Goal: Transaction & Acquisition: Purchase product/service

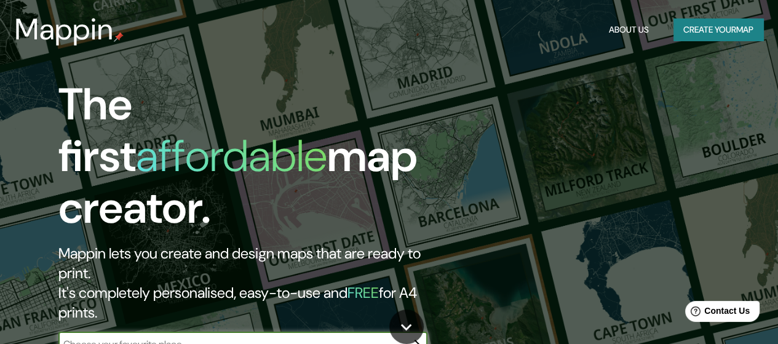
click at [726, 31] on button "Create your map" at bounding box center [718, 29] width 90 height 23
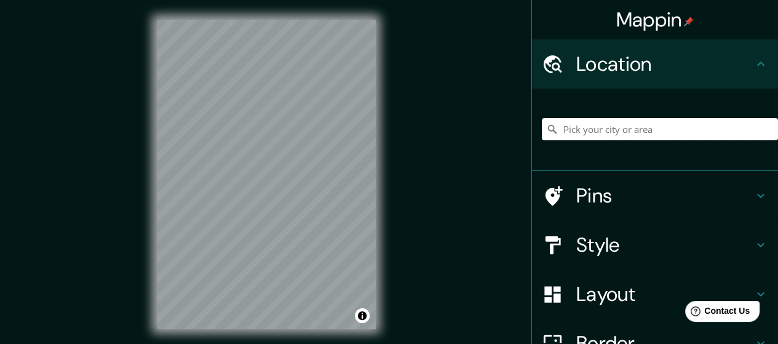
click at [585, 130] on input "Pick your city or area" at bounding box center [660, 129] width 236 height 22
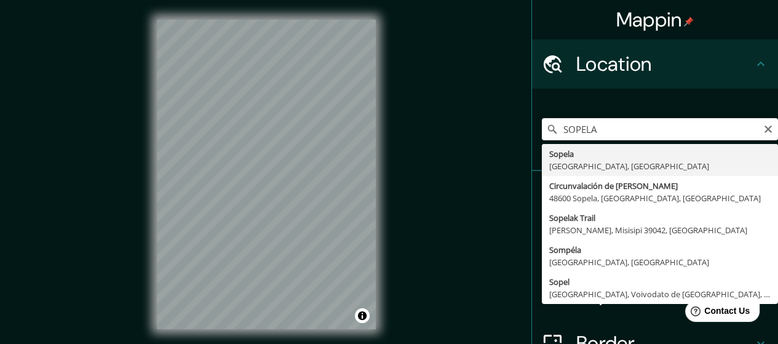
type input "Sopela, Vizcaya, España"
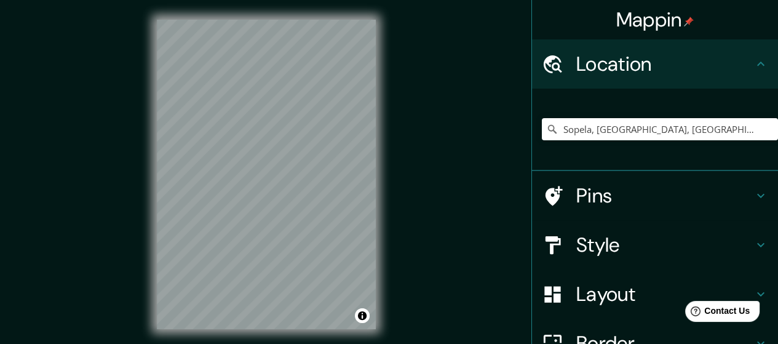
scroll to position [126, 0]
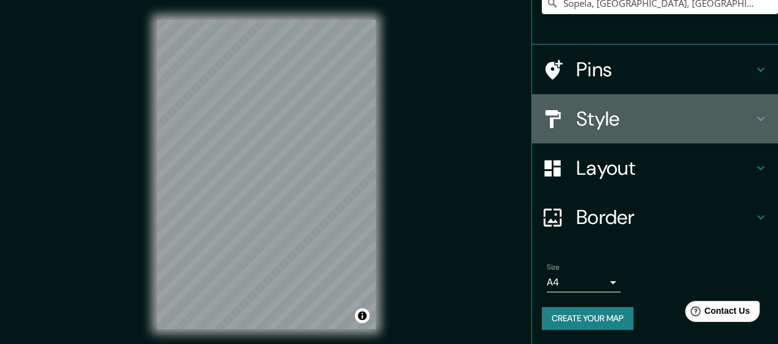
click at [622, 116] on h4 "Style" at bounding box center [664, 118] width 177 height 25
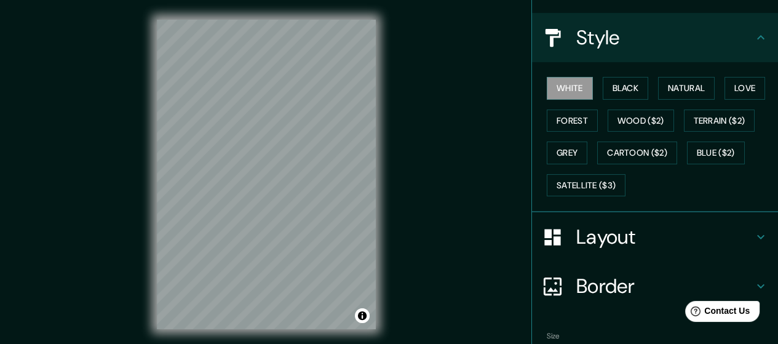
click at [755, 40] on icon at bounding box center [760, 37] width 15 height 15
click at [753, 36] on icon at bounding box center [760, 37] width 15 height 15
click at [753, 238] on icon at bounding box center [760, 236] width 15 height 15
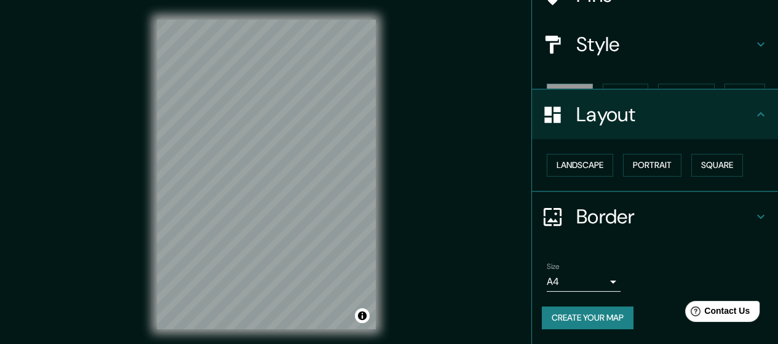
scroll to position [98, 0]
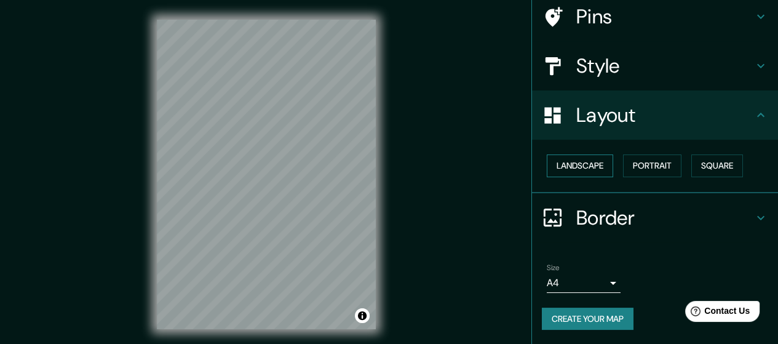
click at [593, 171] on button "Landscape" at bounding box center [580, 165] width 66 height 23
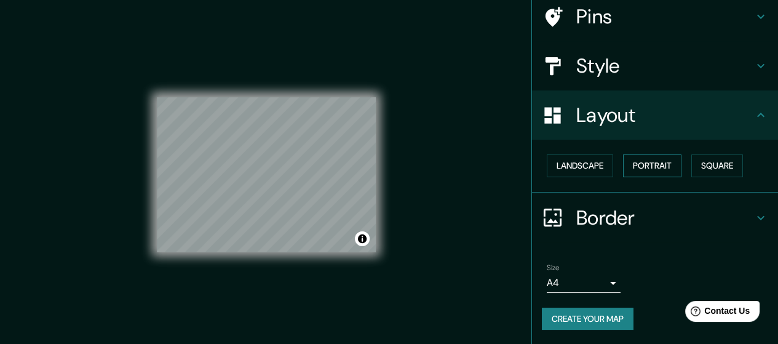
click at [626, 168] on button "Portrait" at bounding box center [652, 165] width 58 height 23
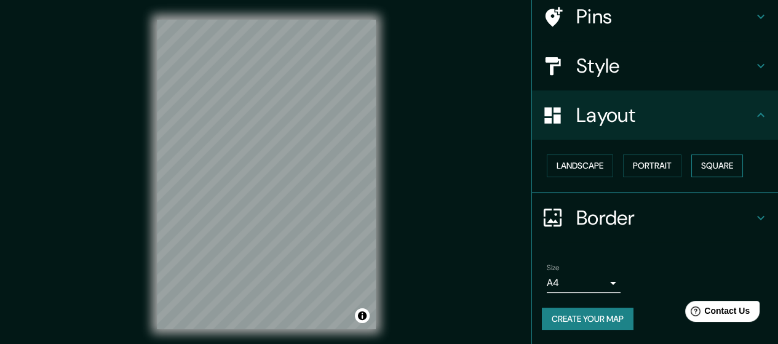
click at [708, 164] on button "Square" at bounding box center [717, 165] width 52 height 23
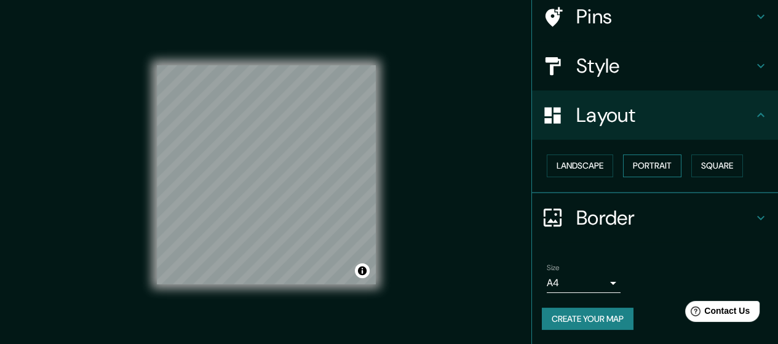
click at [648, 162] on button "Portrait" at bounding box center [652, 165] width 58 height 23
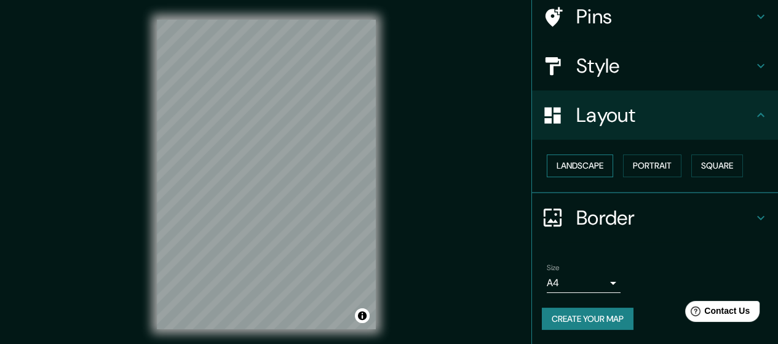
click at [569, 165] on button "Landscape" at bounding box center [580, 165] width 66 height 23
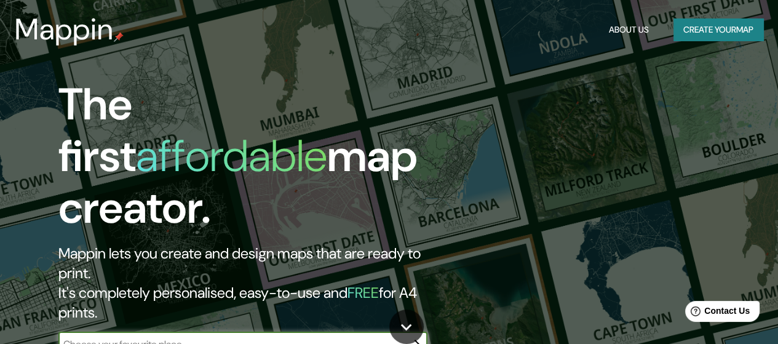
click at [688, 30] on button "Create your map" at bounding box center [718, 29] width 90 height 23
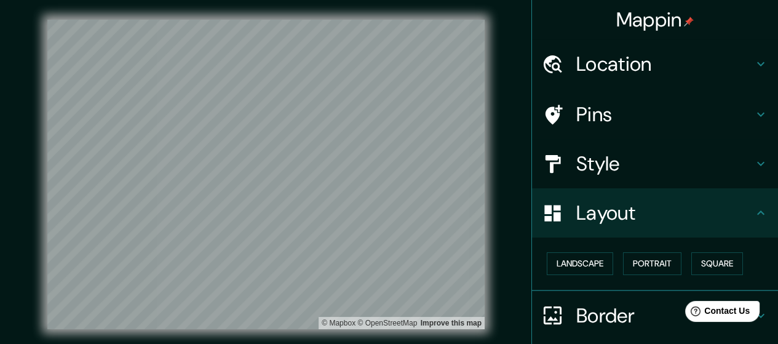
click at [600, 69] on h4 "Location" at bounding box center [664, 64] width 177 height 25
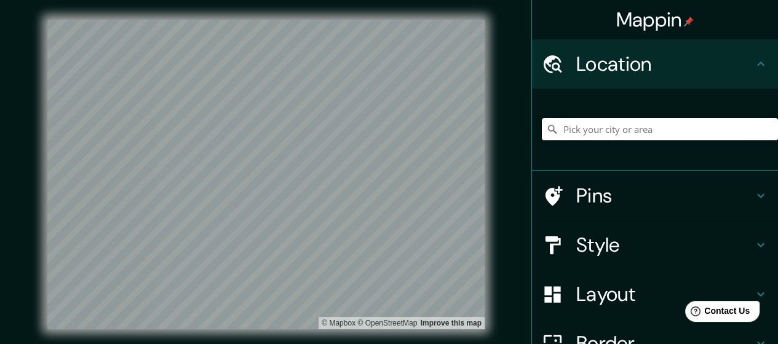
click at [594, 130] on input "Pick your city or area" at bounding box center [660, 129] width 236 height 22
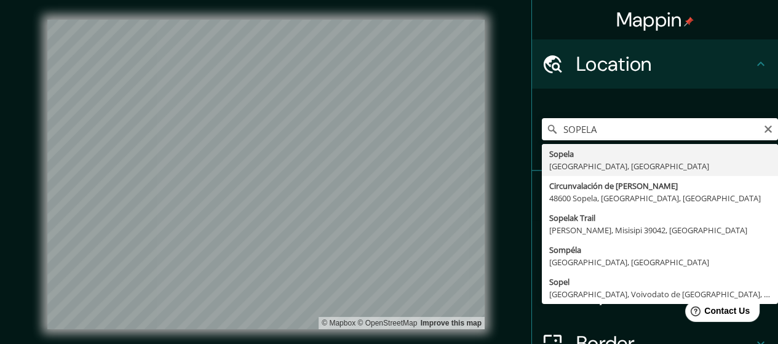
type input "Sopela, Vizcaya, España"
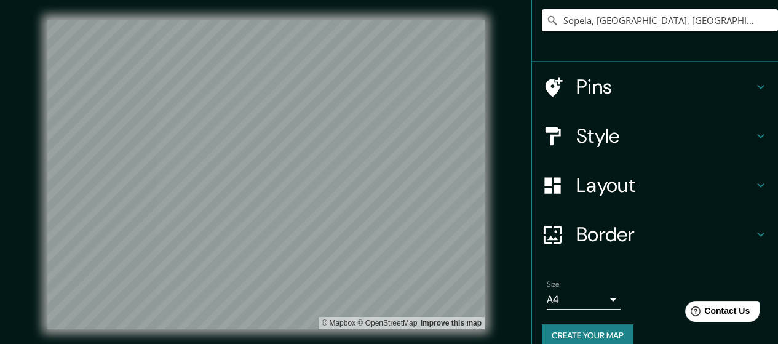
scroll to position [126, 0]
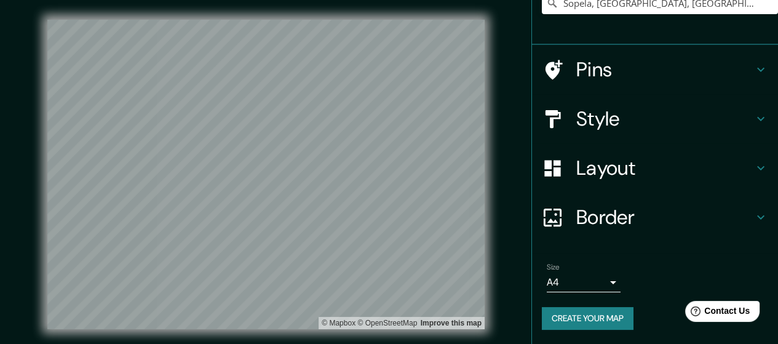
click at [613, 212] on h4 "Border" at bounding box center [664, 217] width 177 height 25
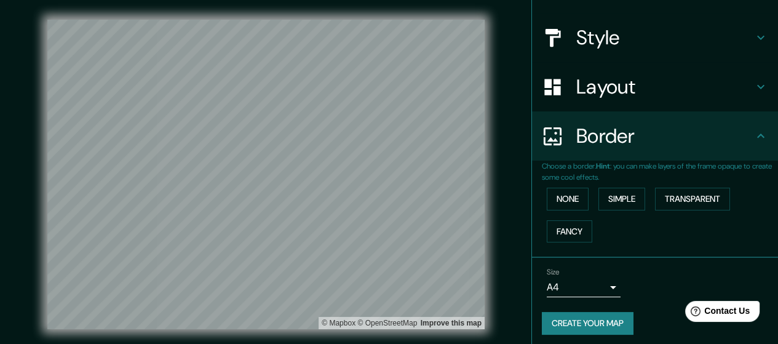
scroll to position [106, 0]
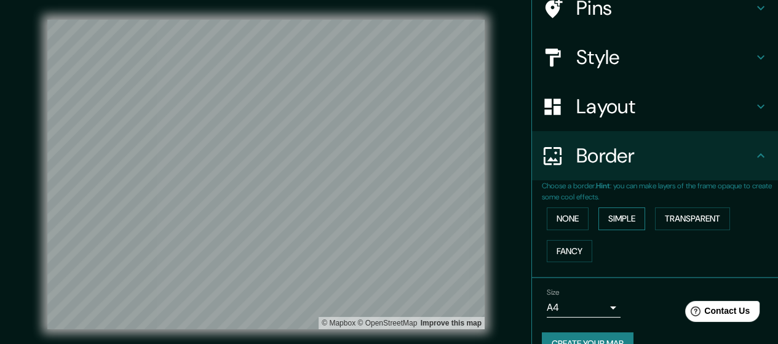
click at [613, 215] on button "Simple" at bounding box center [621, 218] width 47 height 23
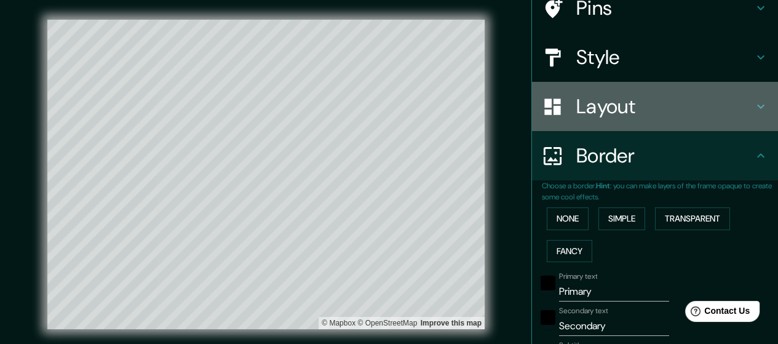
click at [628, 106] on h4 "Layout" at bounding box center [664, 106] width 177 height 25
type input "284"
type input "57"
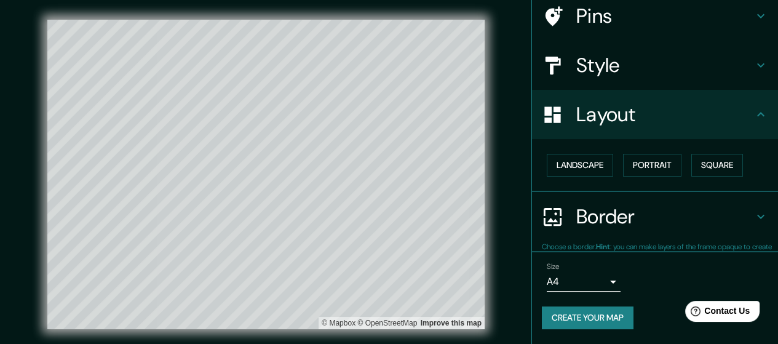
scroll to position [98, 0]
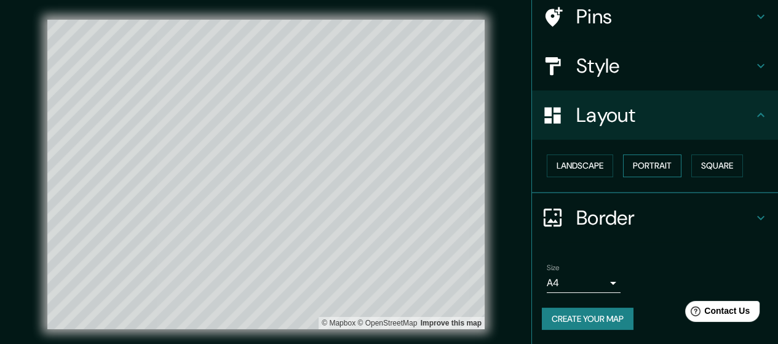
click at [636, 167] on button "Portrait" at bounding box center [652, 165] width 58 height 23
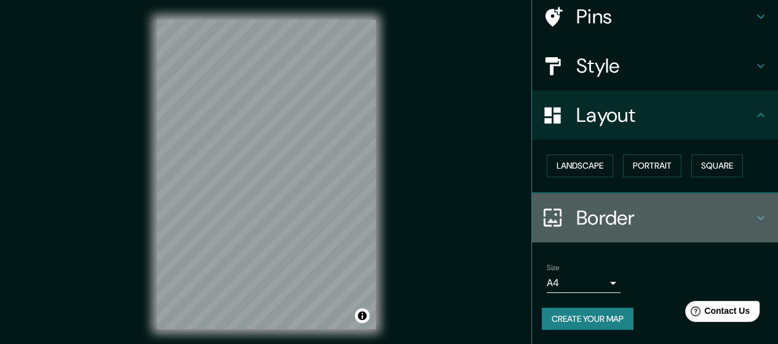
click at [624, 222] on h4 "Border" at bounding box center [664, 217] width 177 height 25
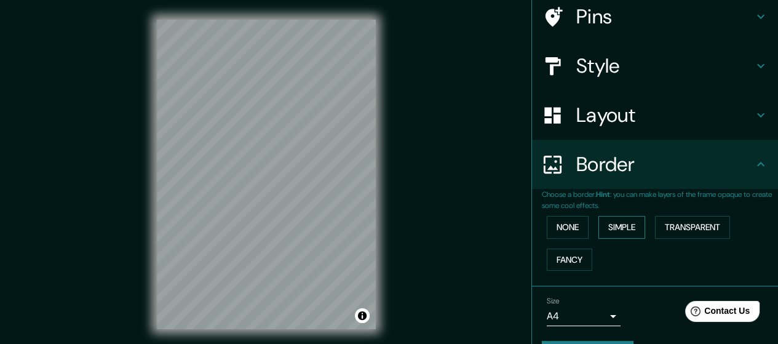
click at [619, 230] on button "Simple" at bounding box center [621, 227] width 47 height 23
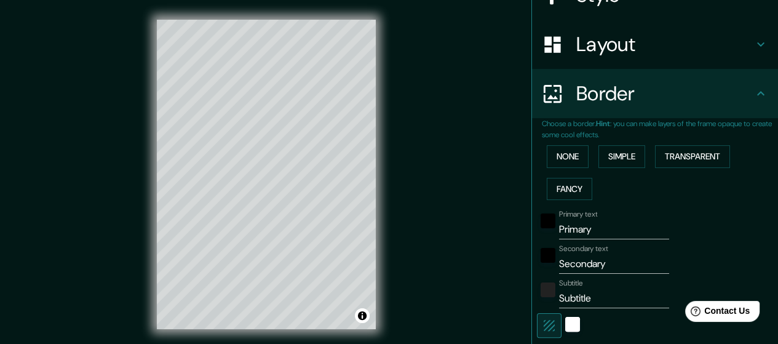
scroll to position [221, 0]
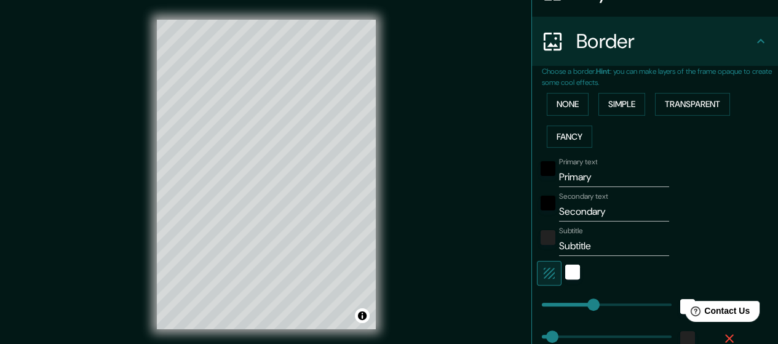
click at [596, 175] on input "Primary" at bounding box center [614, 177] width 110 height 20
drag, startPoint x: 596, startPoint y: 175, endPoint x: 555, endPoint y: 179, distance: 41.4
click at [559, 179] on input "Primary" at bounding box center [614, 177] width 110 height 20
type input "P"
type input "142"
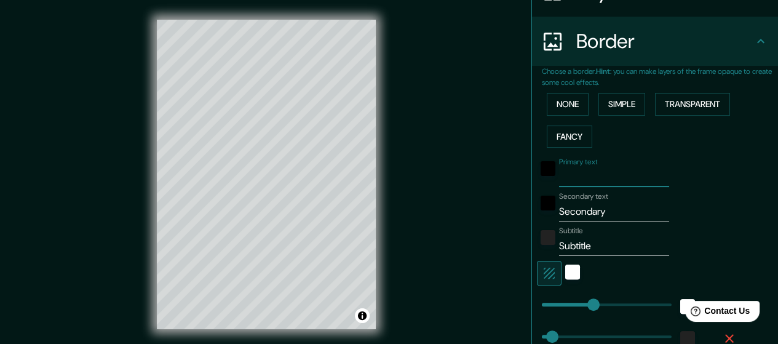
type input "28"
type input "SO"
type input "142"
type input "28"
type input "SOPELA"
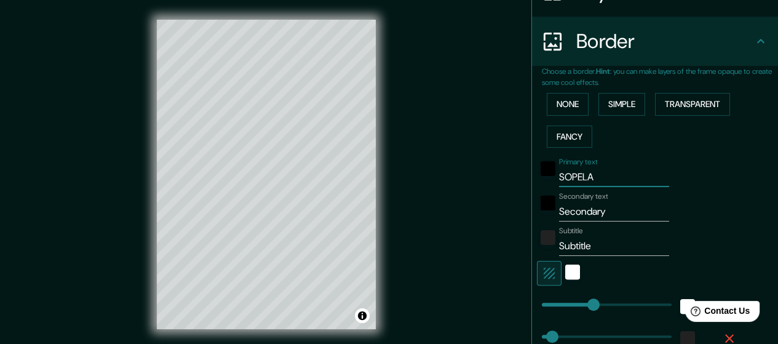
type input "142"
type input "28"
type input "SOPELA"
click at [598, 212] on input "Secondary" at bounding box center [614, 212] width 110 height 20
type input "Second"
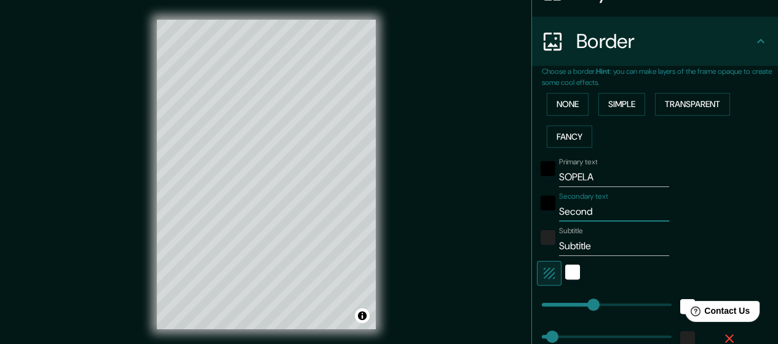
type input "142"
type input "28"
type input "Secon"
type input "142"
type input "28"
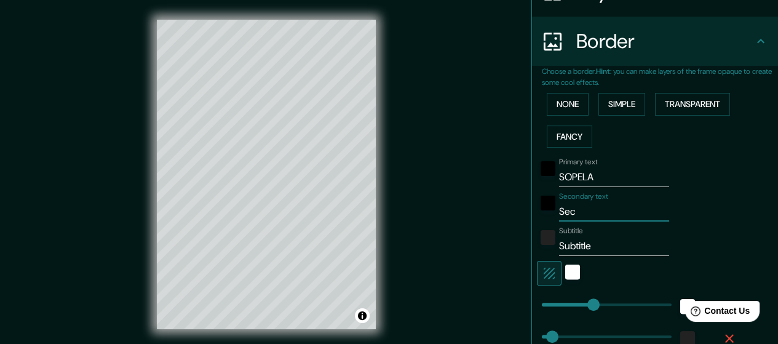
type input "Se"
type input "142"
type input "28"
type input "S"
type input "142"
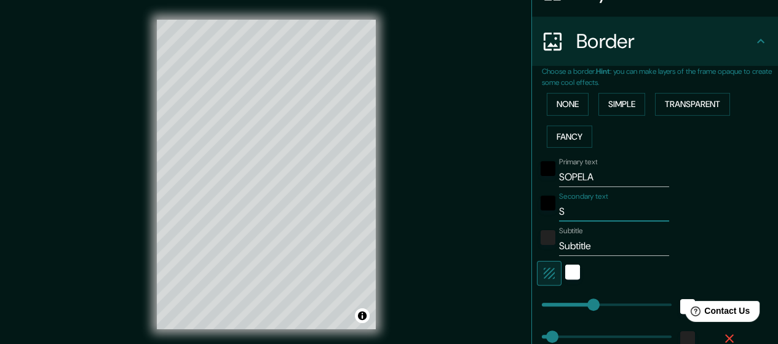
type input "28"
type input "142"
type input "28"
type input "ZI"
type input "142"
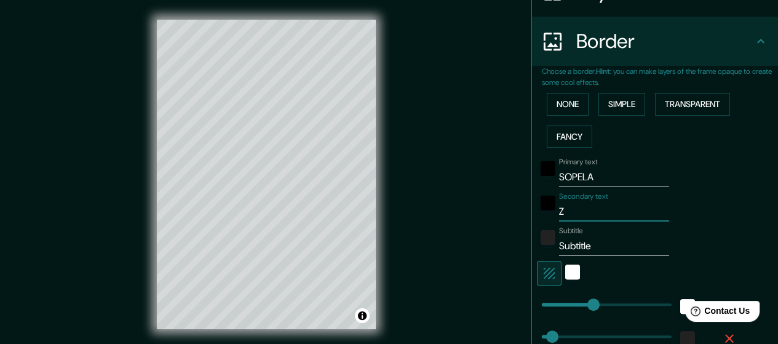
type input "28"
type input "ZII"
type input "142"
type input "28"
type input "ZI"
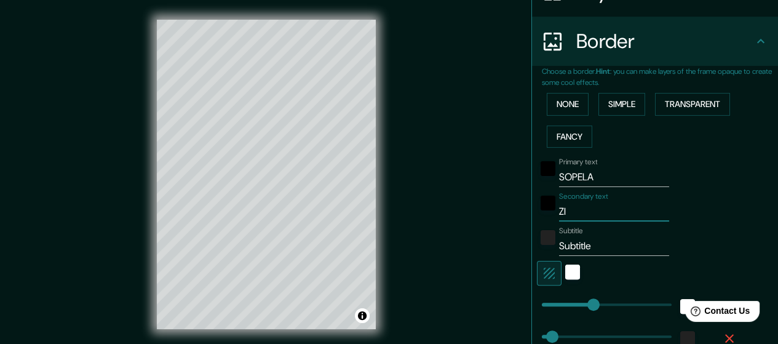
type input "142"
type input "28"
type input "ZIP"
type input "142"
type input "28"
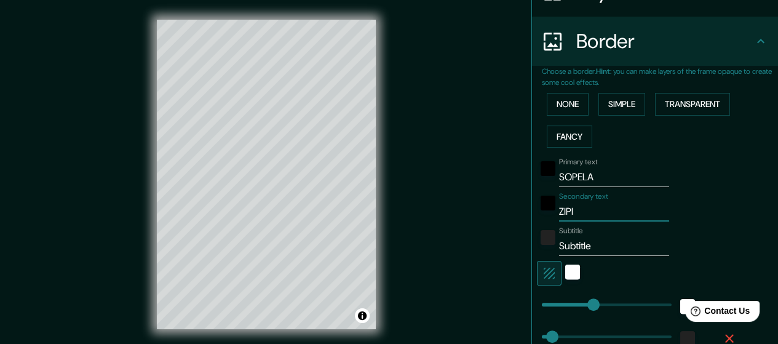
type input "ZIPIR"
type input "142"
type input "28"
type input "ZIPIRI"
type input "142"
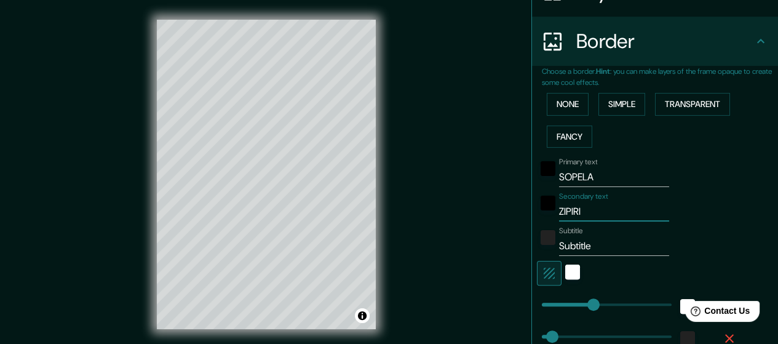
type input "28"
type input "ZIPIRIÑ"
type input "142"
type input "28"
type input "ZIPIRIÑE"
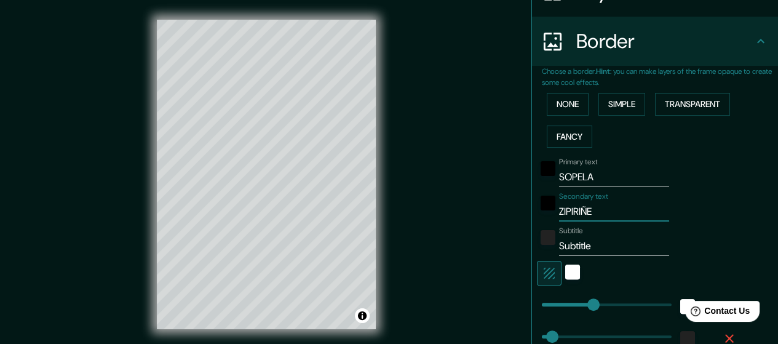
type input "142"
type input "28"
type input "ZIPIRIÑE"
click at [583, 248] on input "Subtitle" at bounding box center [614, 246] width 110 height 20
type input "Subtit"
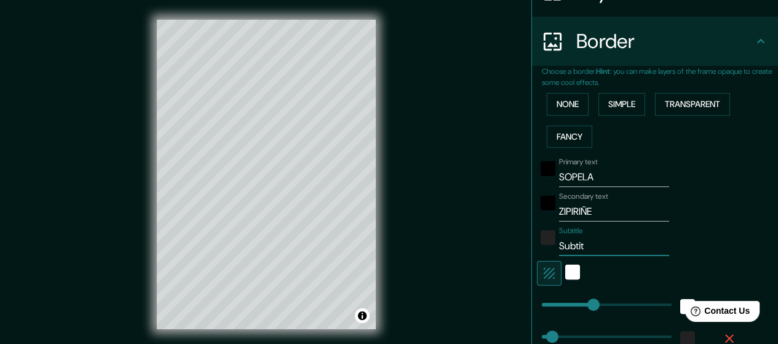
type input "142"
type input "28"
type input "Sub"
type input "142"
type input "28"
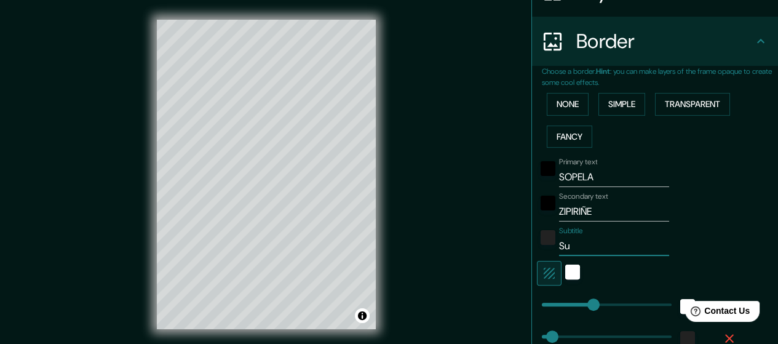
type input "S"
type input "142"
type input "28"
type input "142"
type input "28"
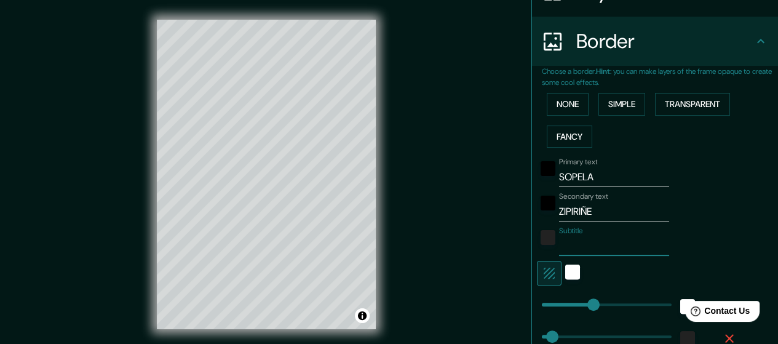
type input "2"
type input "142"
type input "28"
type input "202"
type input "142"
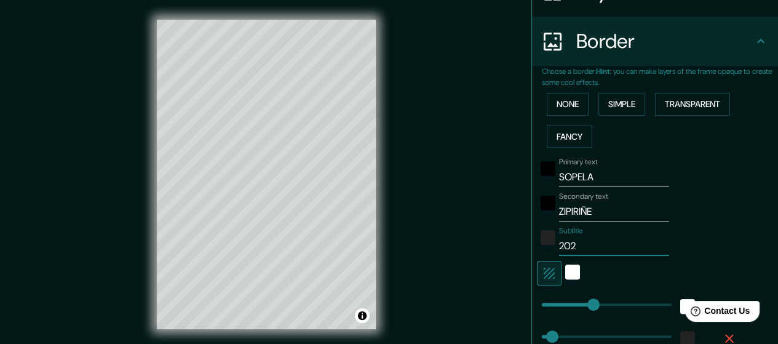
type input "28"
type input "2025"
type input "142"
type input "28"
type input "2025"
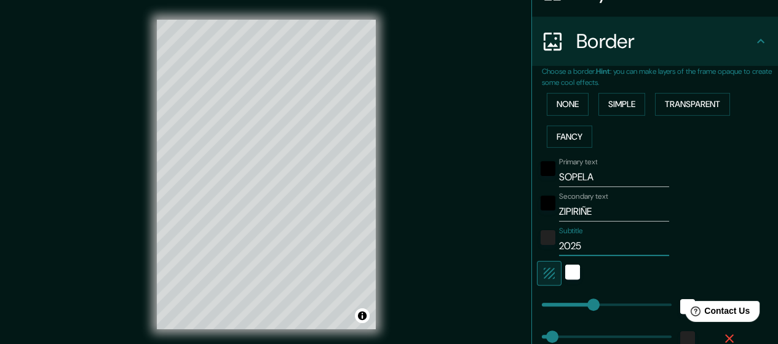
click at [451, 250] on div "Mappin Location Sopela, Vizcaya, España Pins Style Layout Border Choose a borde…" at bounding box center [389, 184] width 778 height 368
type input "95"
drag, startPoint x: 584, startPoint y: 304, endPoint x: 566, endPoint y: 305, distance: 17.8
type input "28"
type input "234"
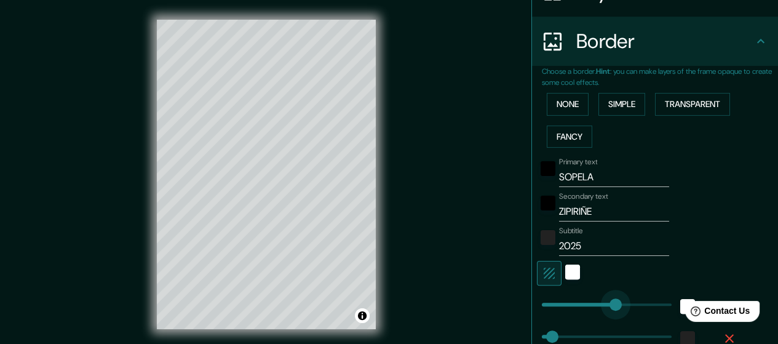
drag, startPoint x: 566, startPoint y: 305, endPoint x: 618, endPoint y: 300, distance: 52.5
type input "28"
type input "112"
drag, startPoint x: 615, startPoint y: 301, endPoint x: 572, endPoint y: 303, distance: 42.4
type input "28"
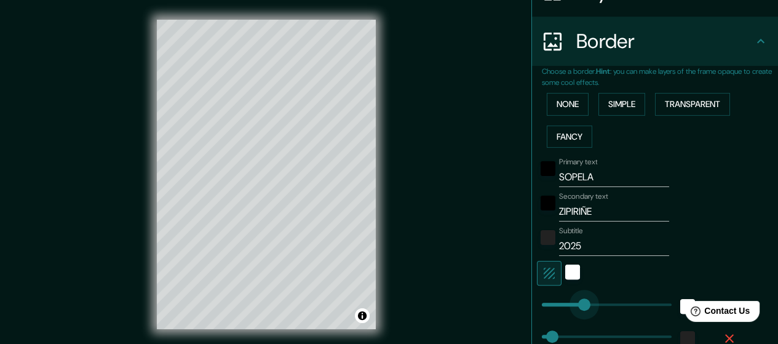
type input "134"
drag, startPoint x: 573, startPoint y: 303, endPoint x: 581, endPoint y: 304, distance: 8.2
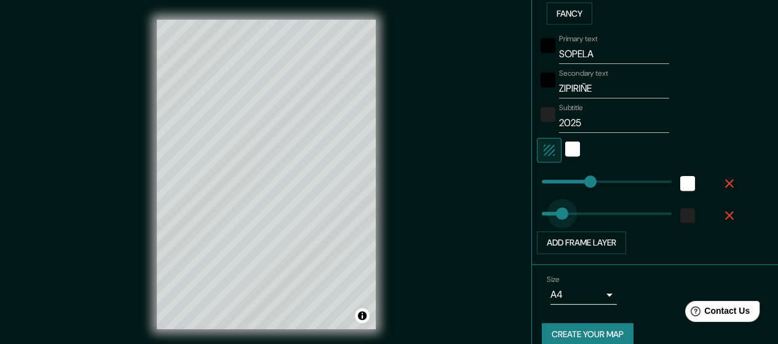
type input "109"
drag, startPoint x: 546, startPoint y: 213, endPoint x: 578, endPoint y: 216, distance: 32.1
type input "34"
drag, startPoint x: 577, startPoint y: 213, endPoint x: 544, endPoint y: 214, distance: 33.2
type input "18"
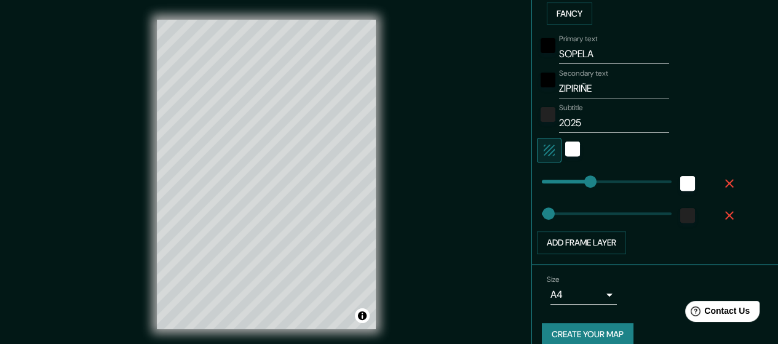
scroll to position [358, 0]
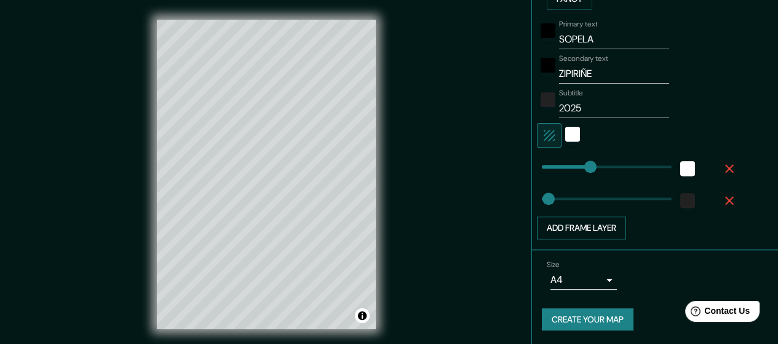
click at [595, 227] on button "Add frame layer" at bounding box center [581, 227] width 89 height 23
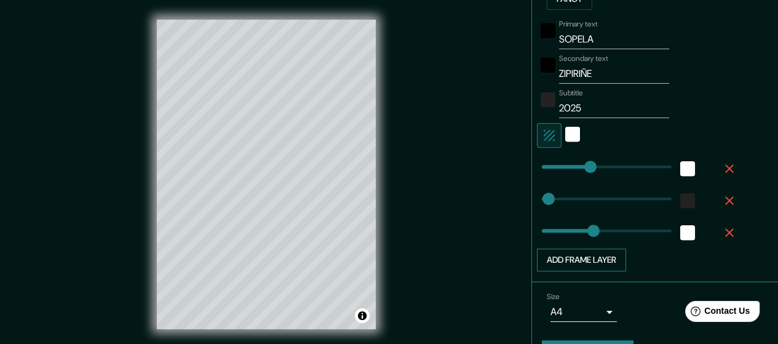
click at [580, 255] on button "Add frame layer" at bounding box center [581, 259] width 89 height 23
type input "142"
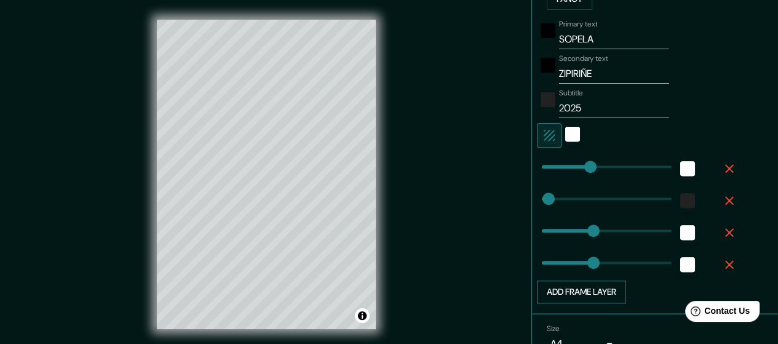
type input "132"
click at [722, 264] on icon "button" at bounding box center [729, 264] width 15 height 15
type input "142"
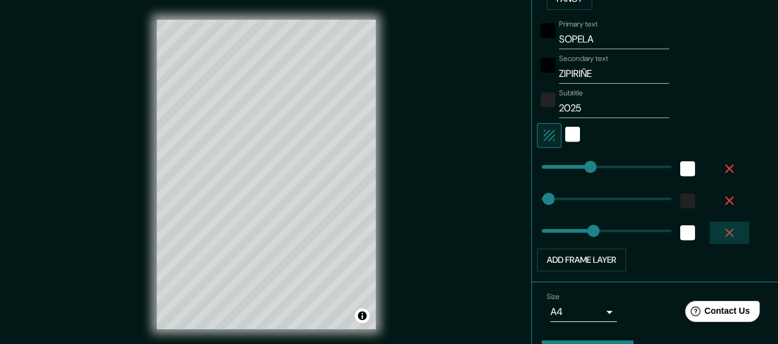
click at [725, 231] on icon "button" at bounding box center [729, 232] width 9 height 9
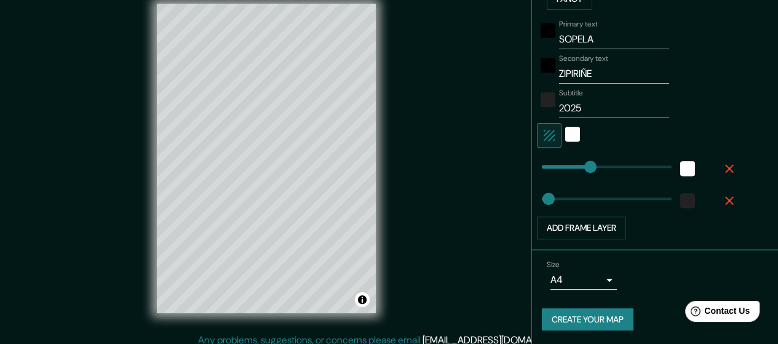
scroll to position [25, 0]
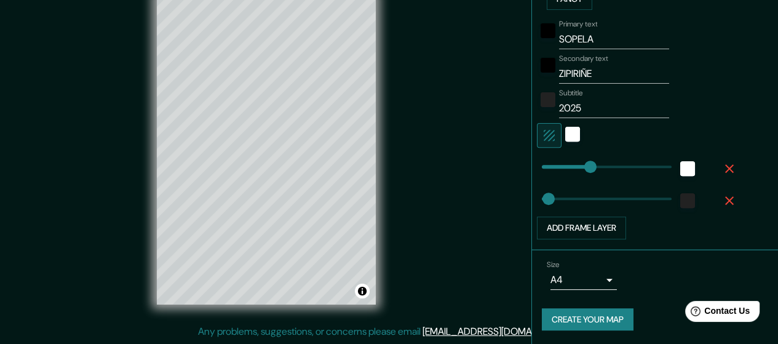
click at [601, 279] on body "Mappin Location Sopela, Vizcaya, España Pins Style Layout Border Choose a borde…" at bounding box center [389, 147] width 778 height 344
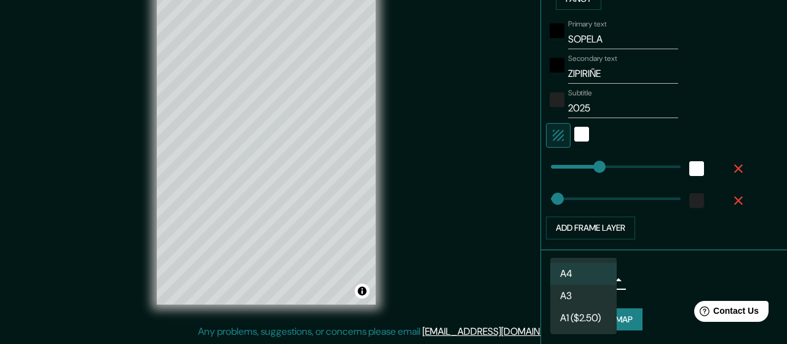
click at [576, 293] on li "A3" at bounding box center [583, 296] width 66 height 22
click at [601, 280] on body "Mappin Location Sopela, Vizcaya, España Pins Style Layout Border Choose a borde…" at bounding box center [393, 147] width 787 height 344
click at [579, 271] on li "A4" at bounding box center [583, 274] width 66 height 22
type input "single"
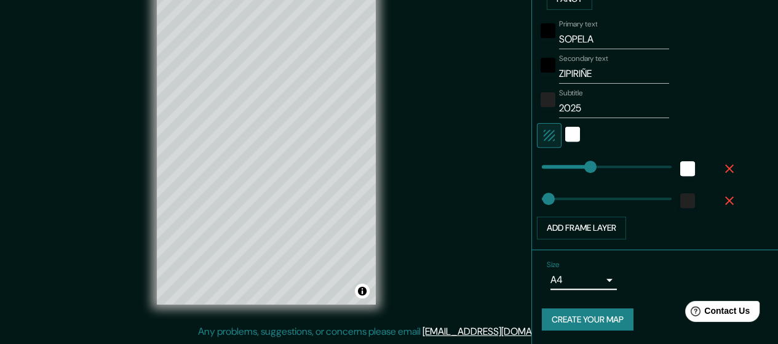
click at [568, 314] on button "Create your map" at bounding box center [588, 319] width 92 height 23
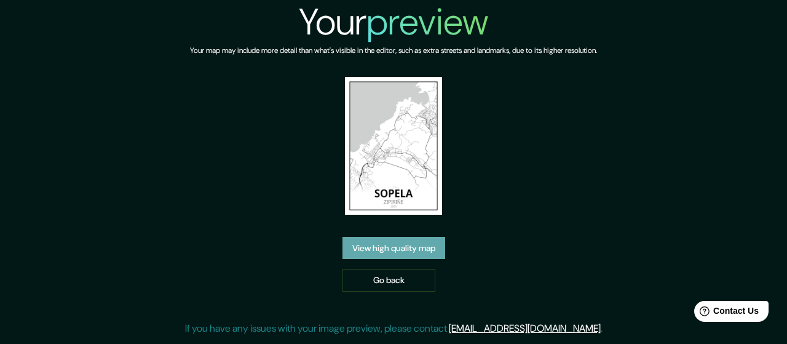
click at [405, 237] on link "View high quality map" at bounding box center [393, 248] width 103 height 23
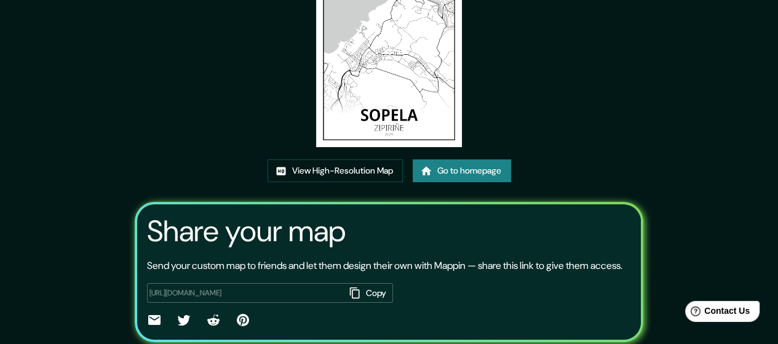
scroll to position [170, 0]
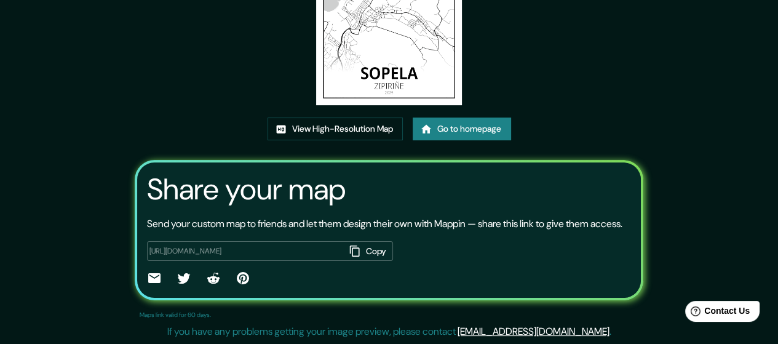
click at [378, 248] on button "Copy" at bounding box center [369, 251] width 48 height 20
click at [357, 255] on icon "button" at bounding box center [355, 251] width 12 height 12
